Goal: Task Accomplishment & Management: Manage account settings

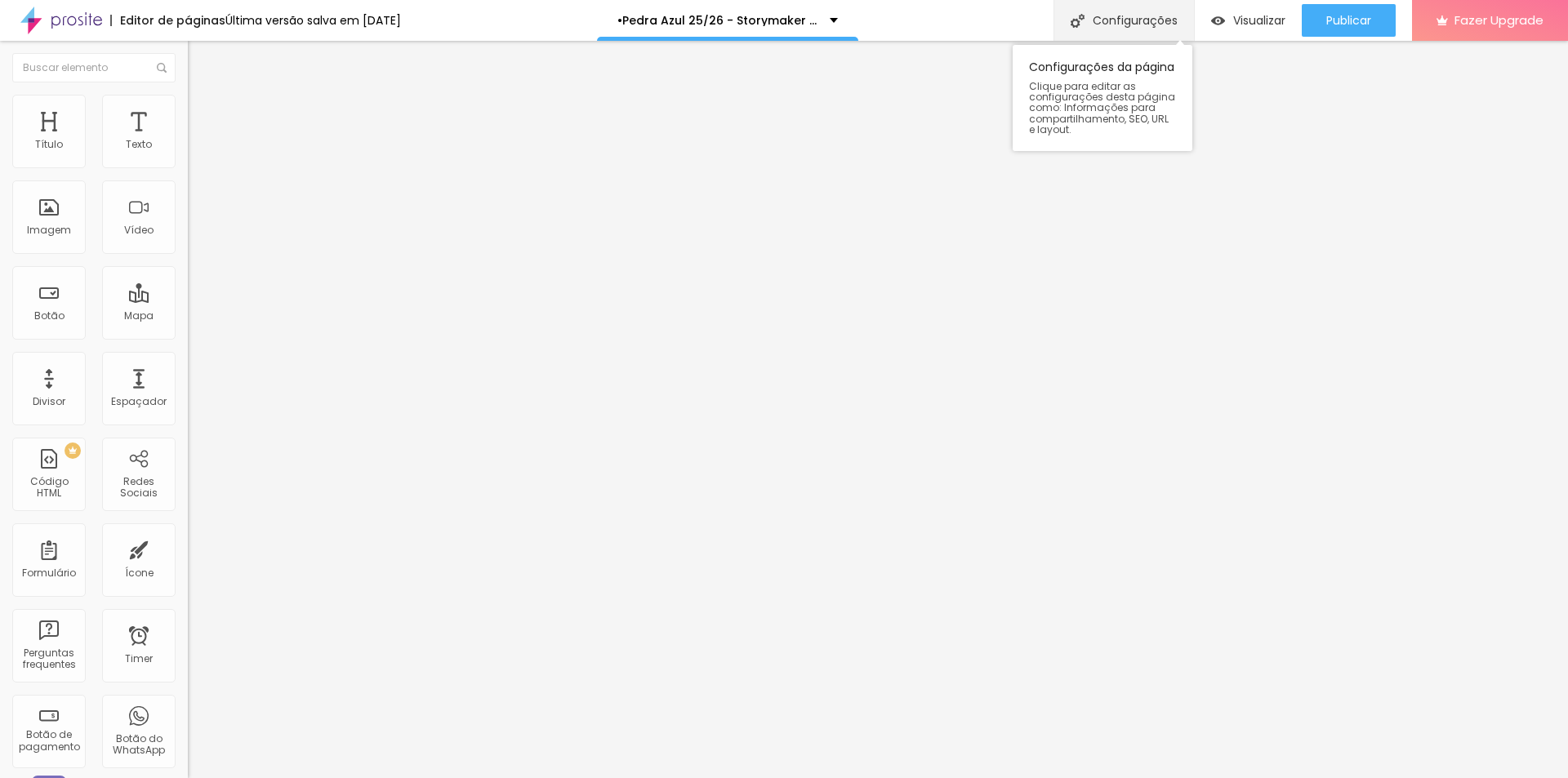
click at [1108, 10] on div "Configurações" at bounding box center [1124, 20] width 141 height 41
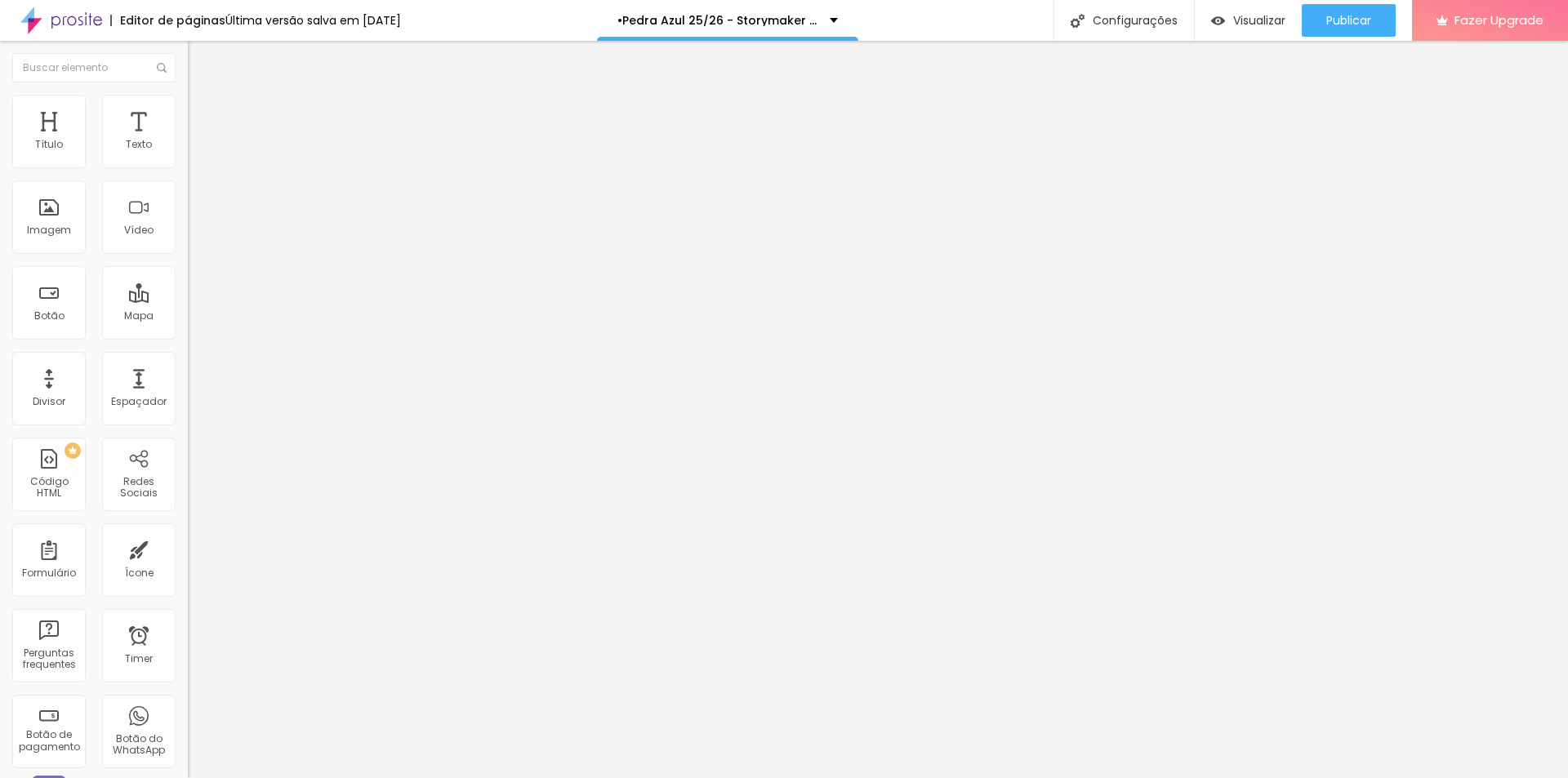
type input "/pedraazulstorymaker"
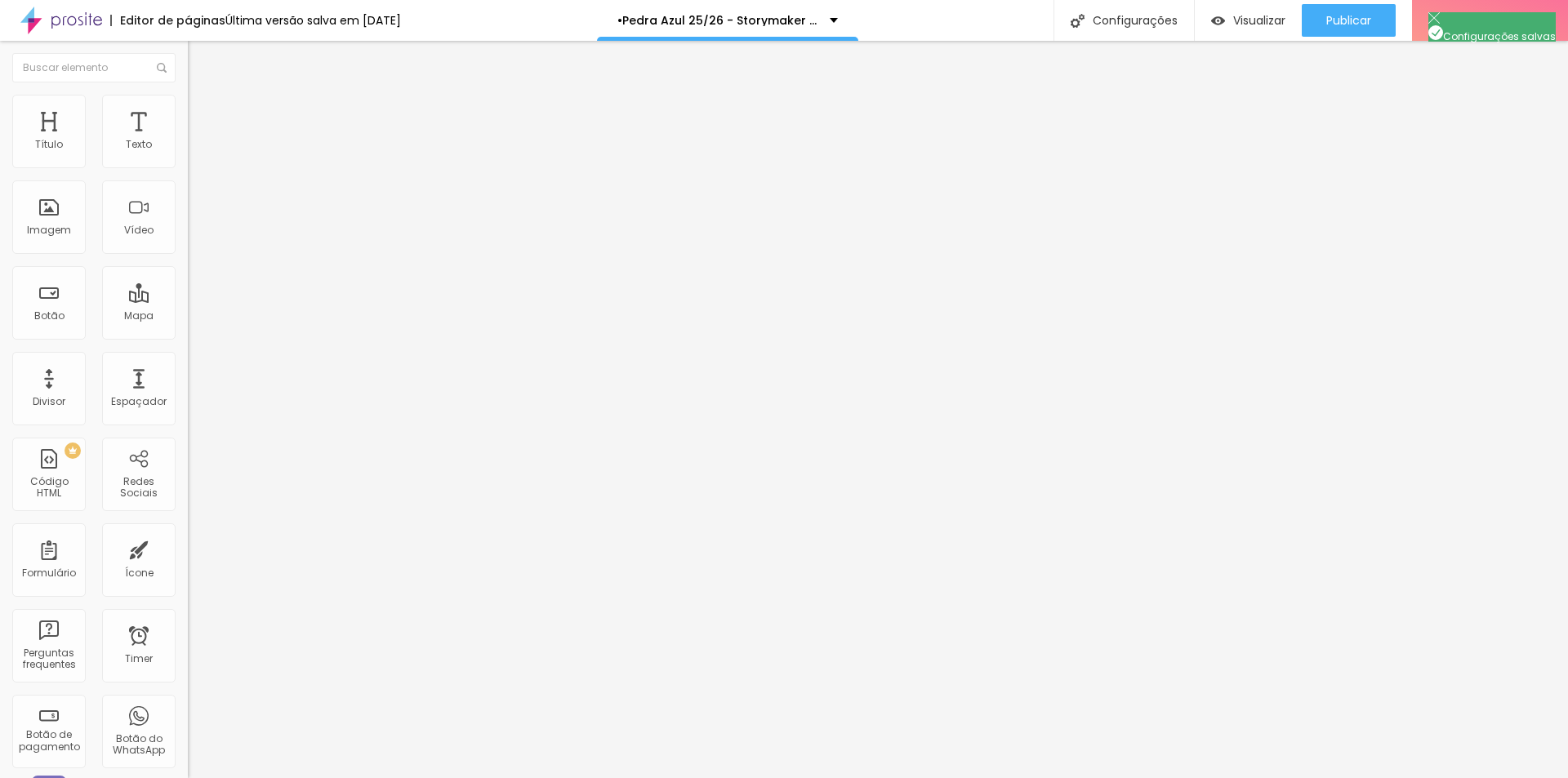
copy p "http://www.porthaisehigor.com.br/pedraazulstorymaker"
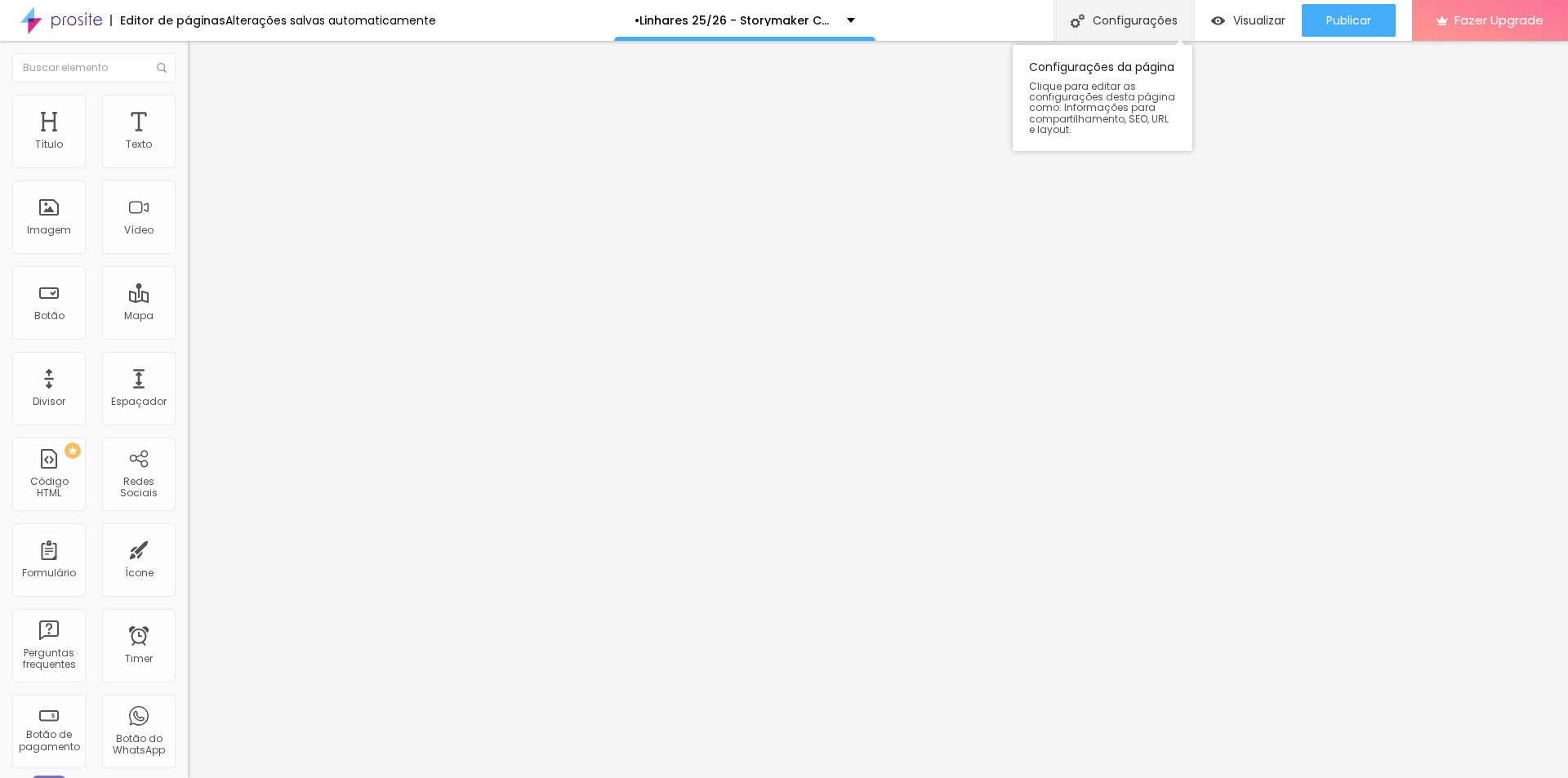
click at [1131, 18] on div "Configurações" at bounding box center [1124, 20] width 141 height 41
type input "/linharesstorymaker"
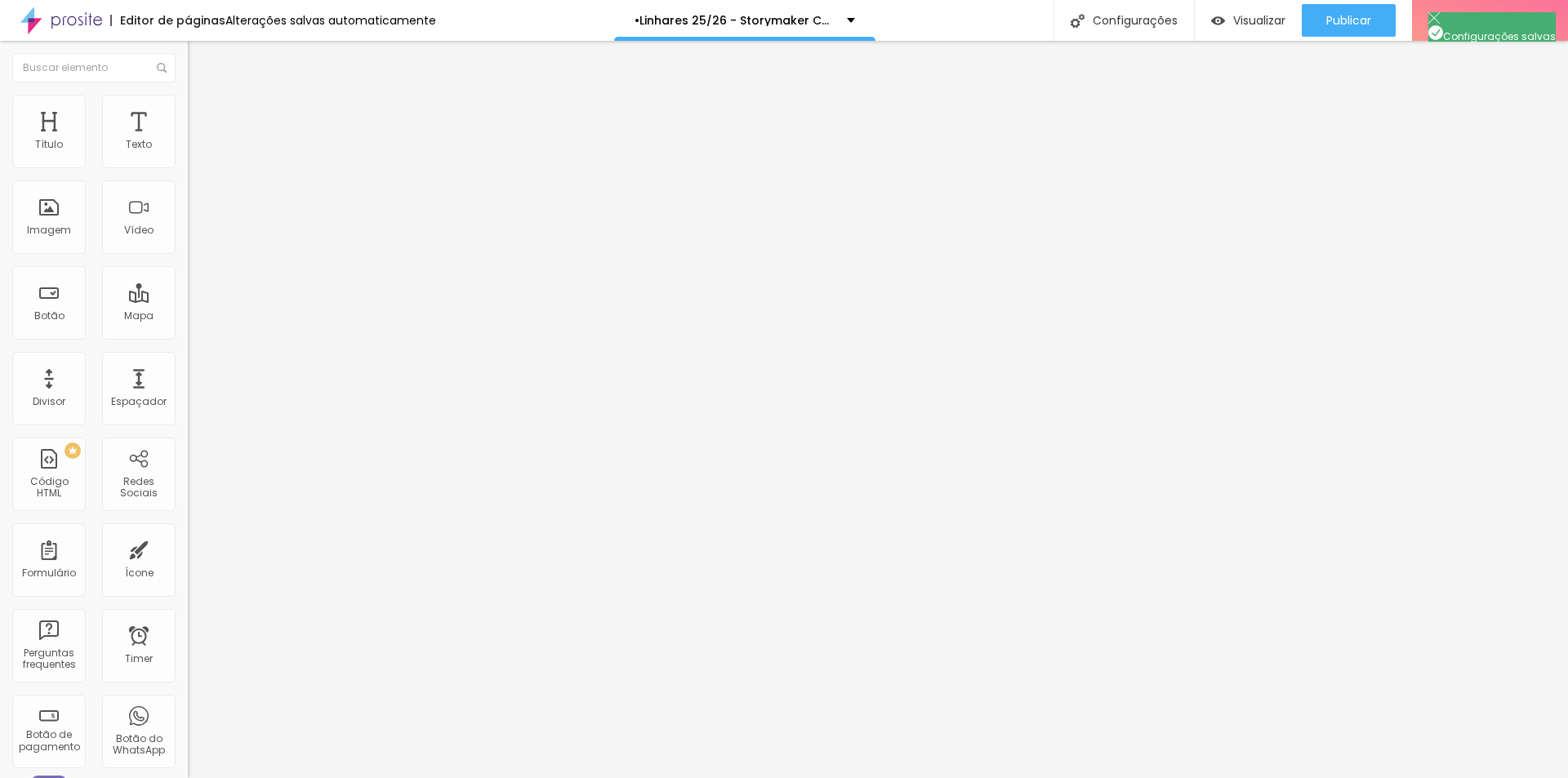
copy p "[URL][DOMAIN_NAME]"
click at [1093, 778] on div "Configurações da página" at bounding box center [784, 790] width 1568 height 24
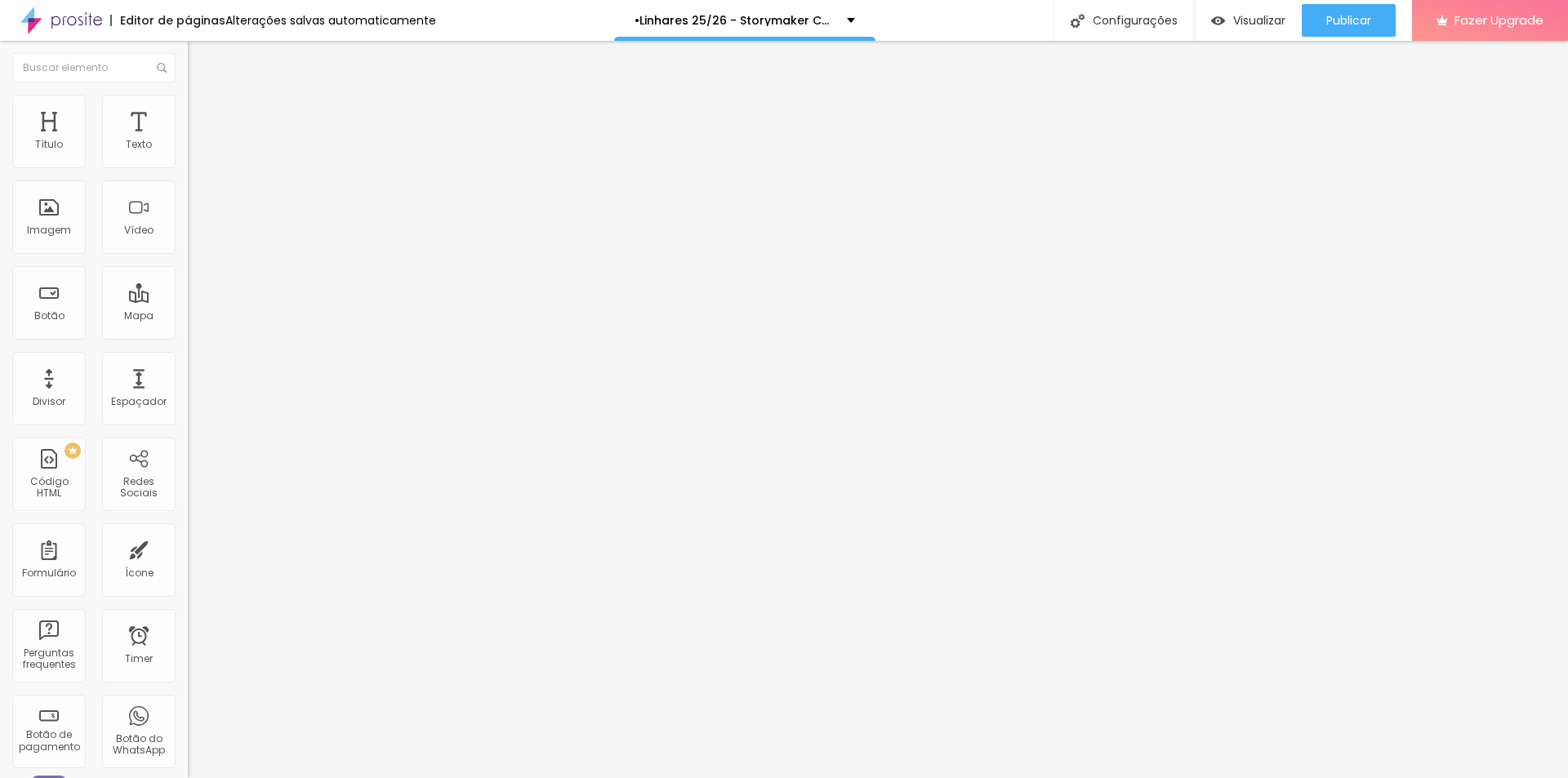
click at [1093, 778] on div "Configurações da página" at bounding box center [784, 790] width 1568 height 24
click at [1327, 20] on span "Publicar" at bounding box center [1349, 20] width 45 height 13
click at [1348, 20] on span "Publicar" at bounding box center [1349, 20] width 45 height 13
click at [1361, 16] on span "Publicar" at bounding box center [1349, 20] width 45 height 13
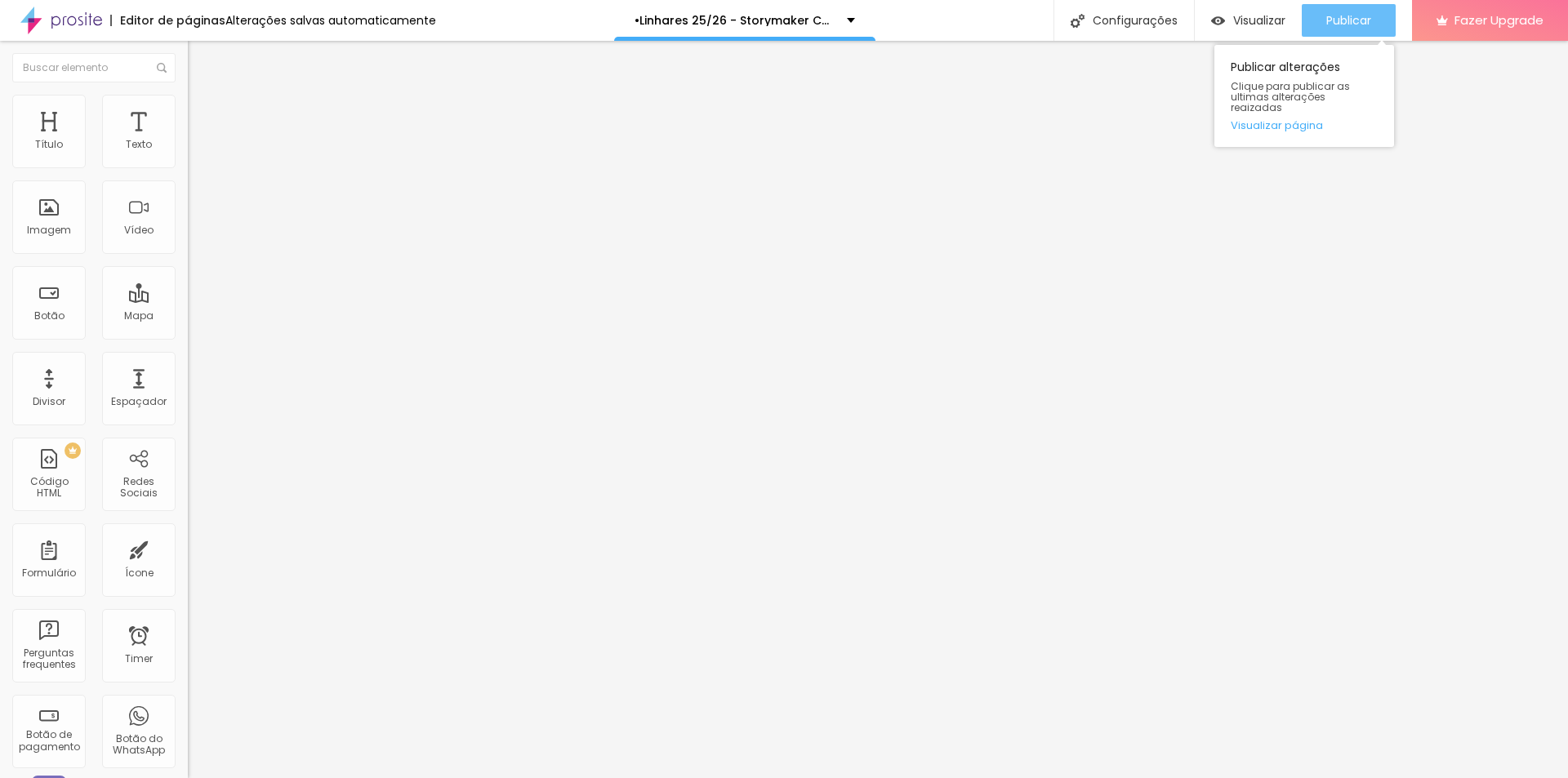
click at [1346, 14] on span "Publicar" at bounding box center [1349, 20] width 45 height 13
click at [1356, 27] on span "Publicar" at bounding box center [1349, 20] width 45 height 13
click at [1346, 30] on div "Publicar" at bounding box center [1349, 21] width 45 height 33
